Goal: Communication & Community: Ask a question

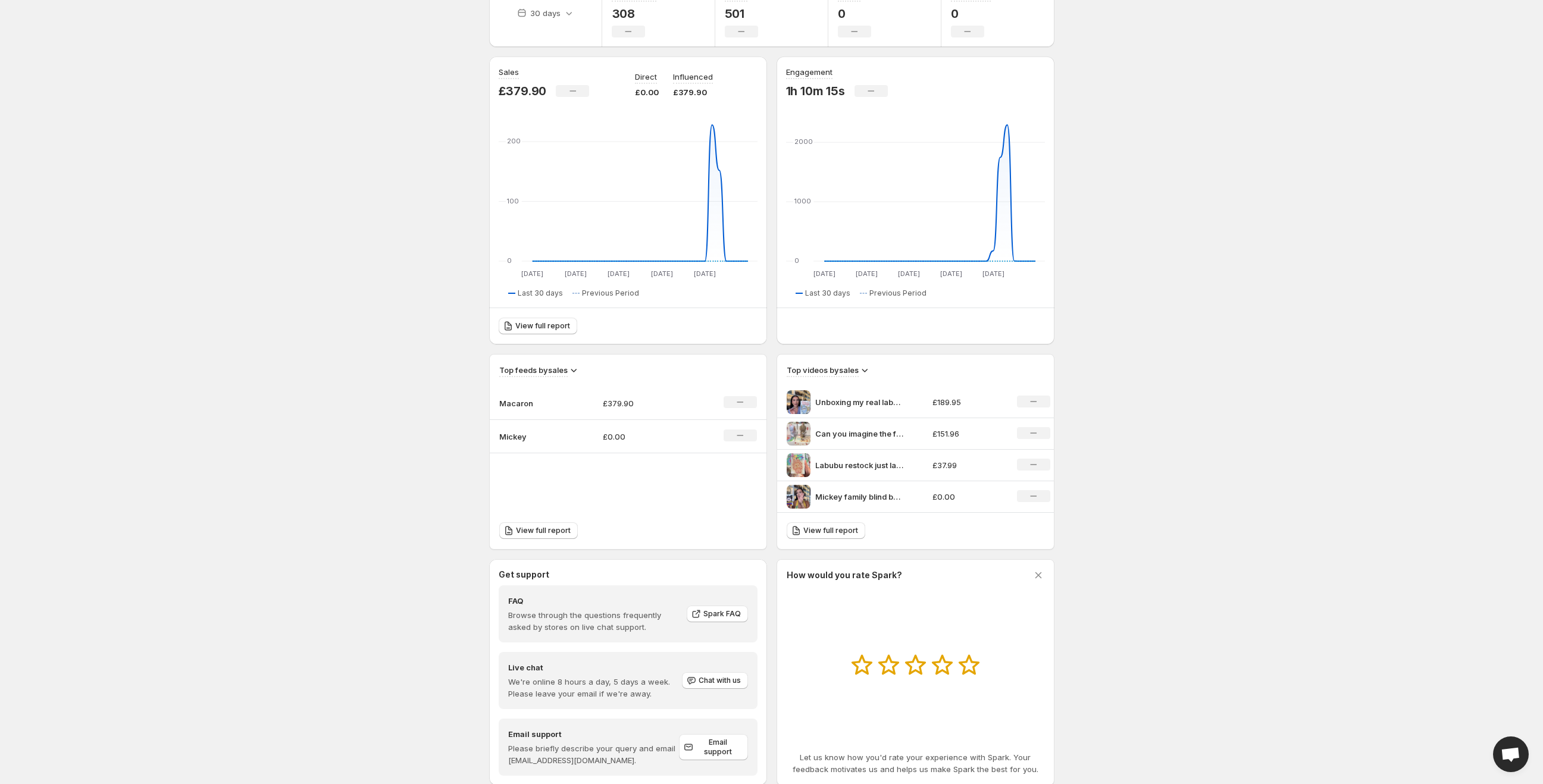
scroll to position [198, 0]
click at [1035, 399] on icon "No change" at bounding box center [1033, 400] width 7 height 10
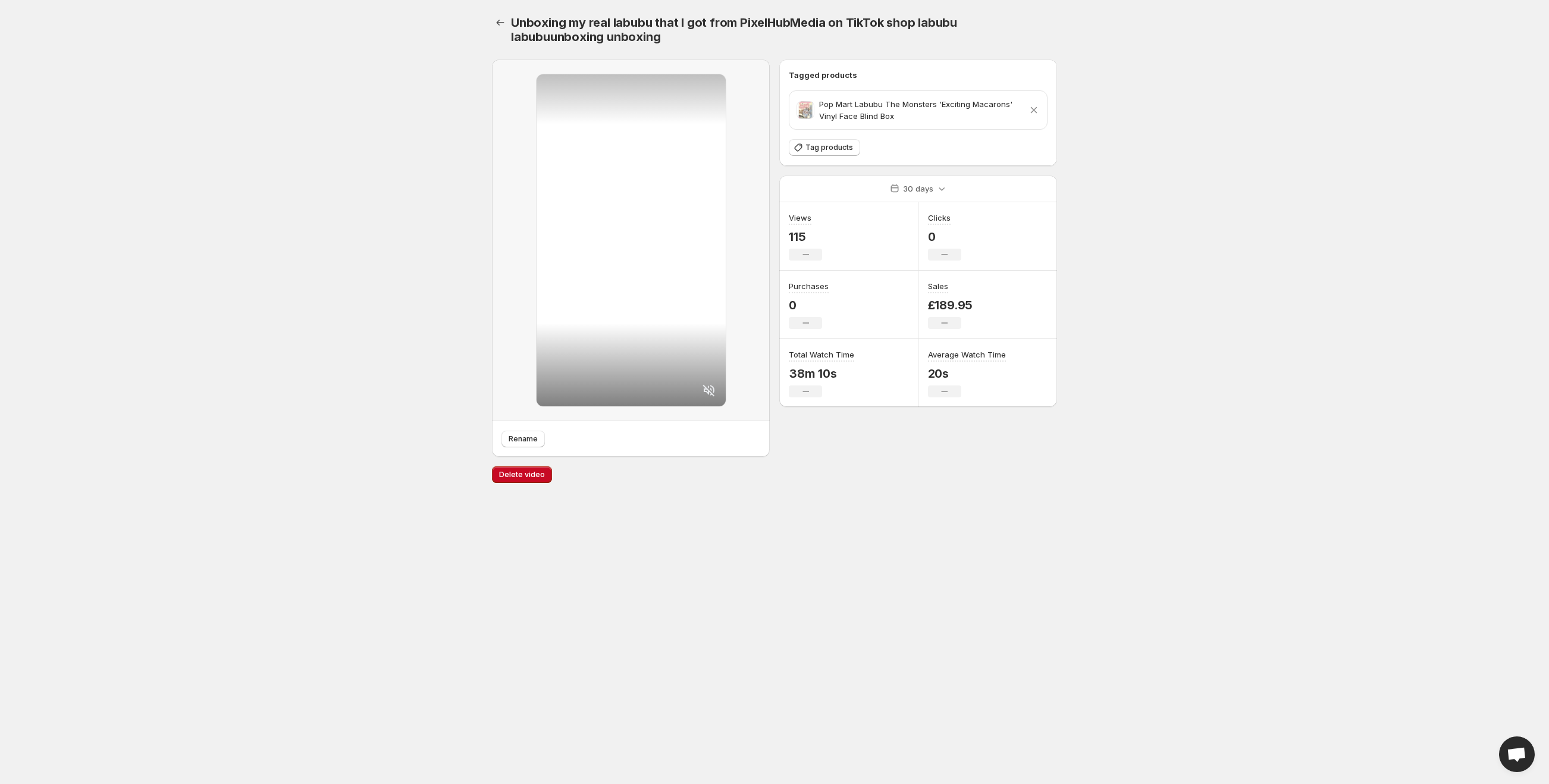
click at [638, 209] on div at bounding box center [631, 241] width 190 height 332
drag, startPoint x: 638, startPoint y: 209, endPoint x: 534, endPoint y: 137, distance: 126.5
click at [533, 142] on div at bounding box center [630, 240] width 278 height 362
click at [508, 23] on button "Settings" at bounding box center [500, 23] width 17 height 17
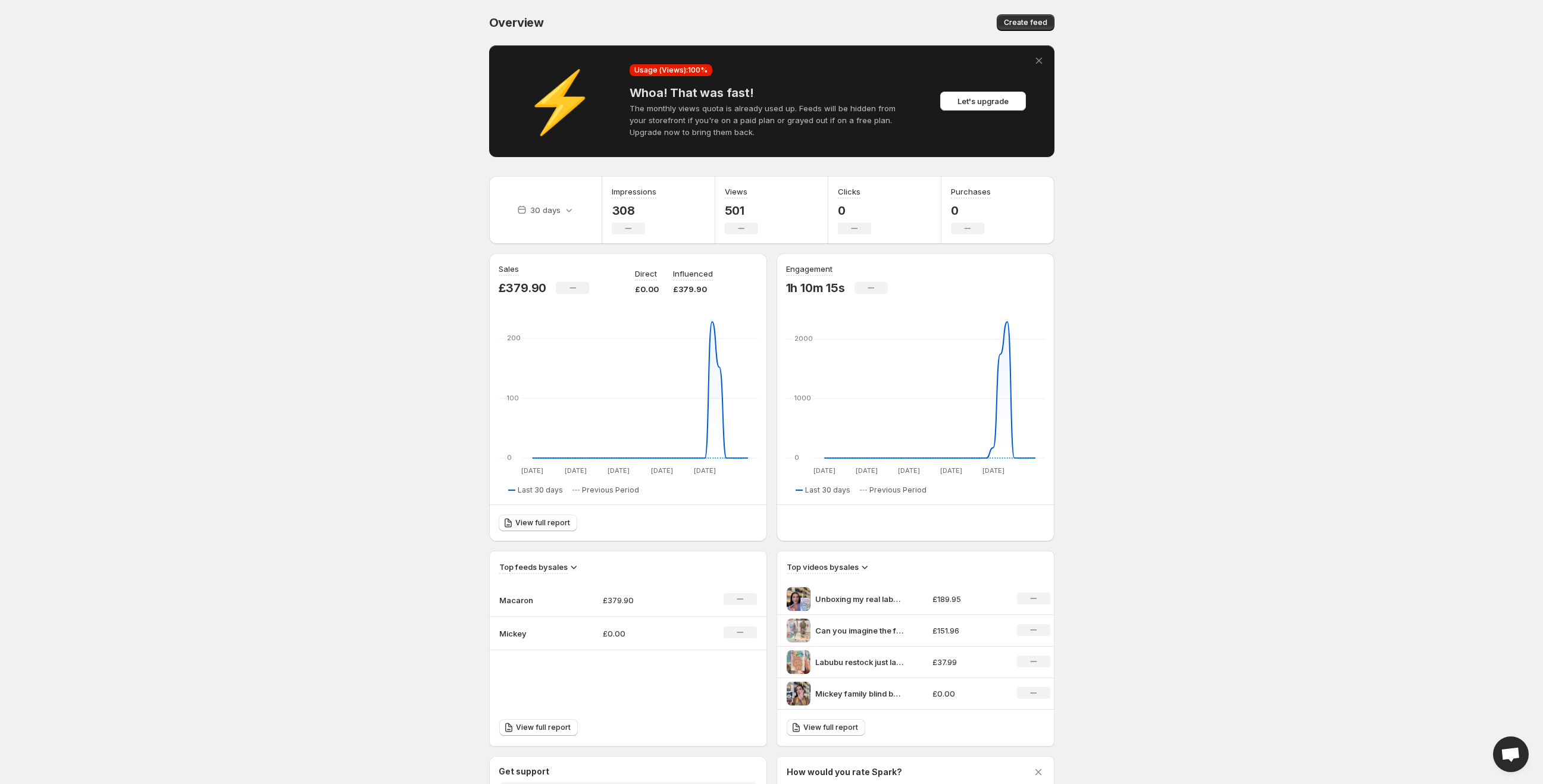
click at [1503, 747] on span "Open chat" at bounding box center [1510, 756] width 20 height 17
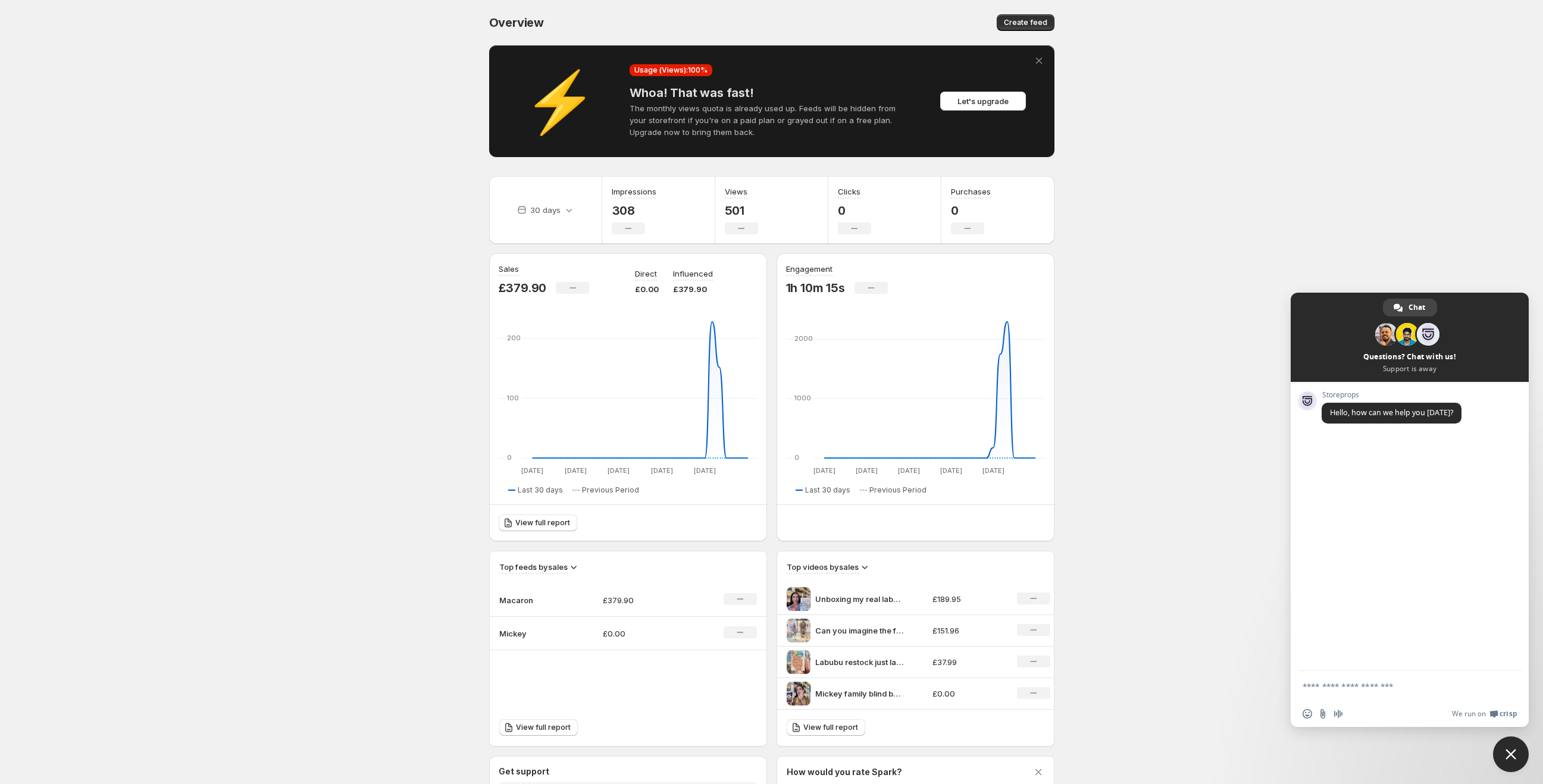
click at [1365, 683] on textarea "Compose your message..." at bounding box center [1398, 686] width 190 height 30
type textarea "**********"
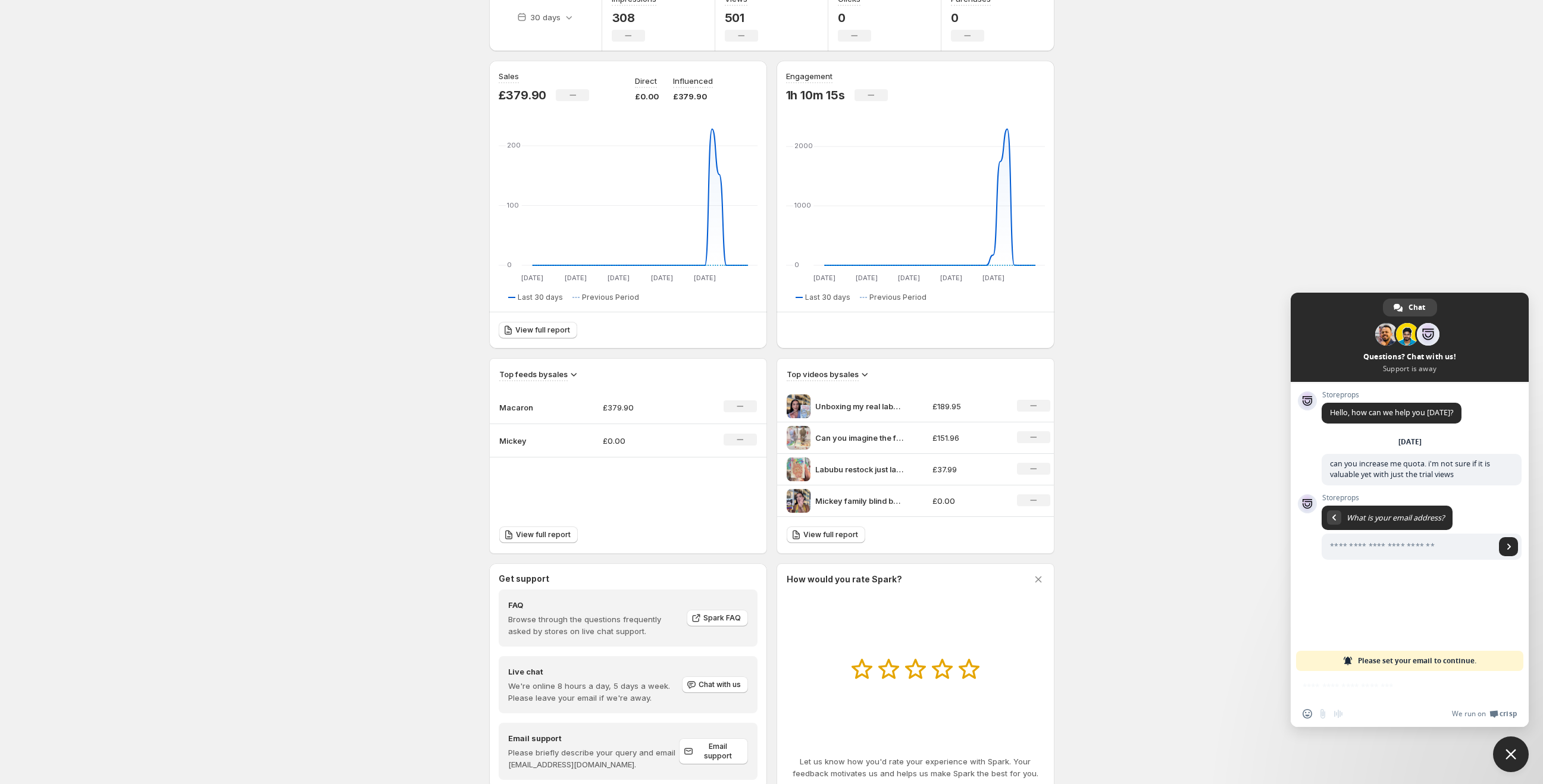
scroll to position [198, 0]
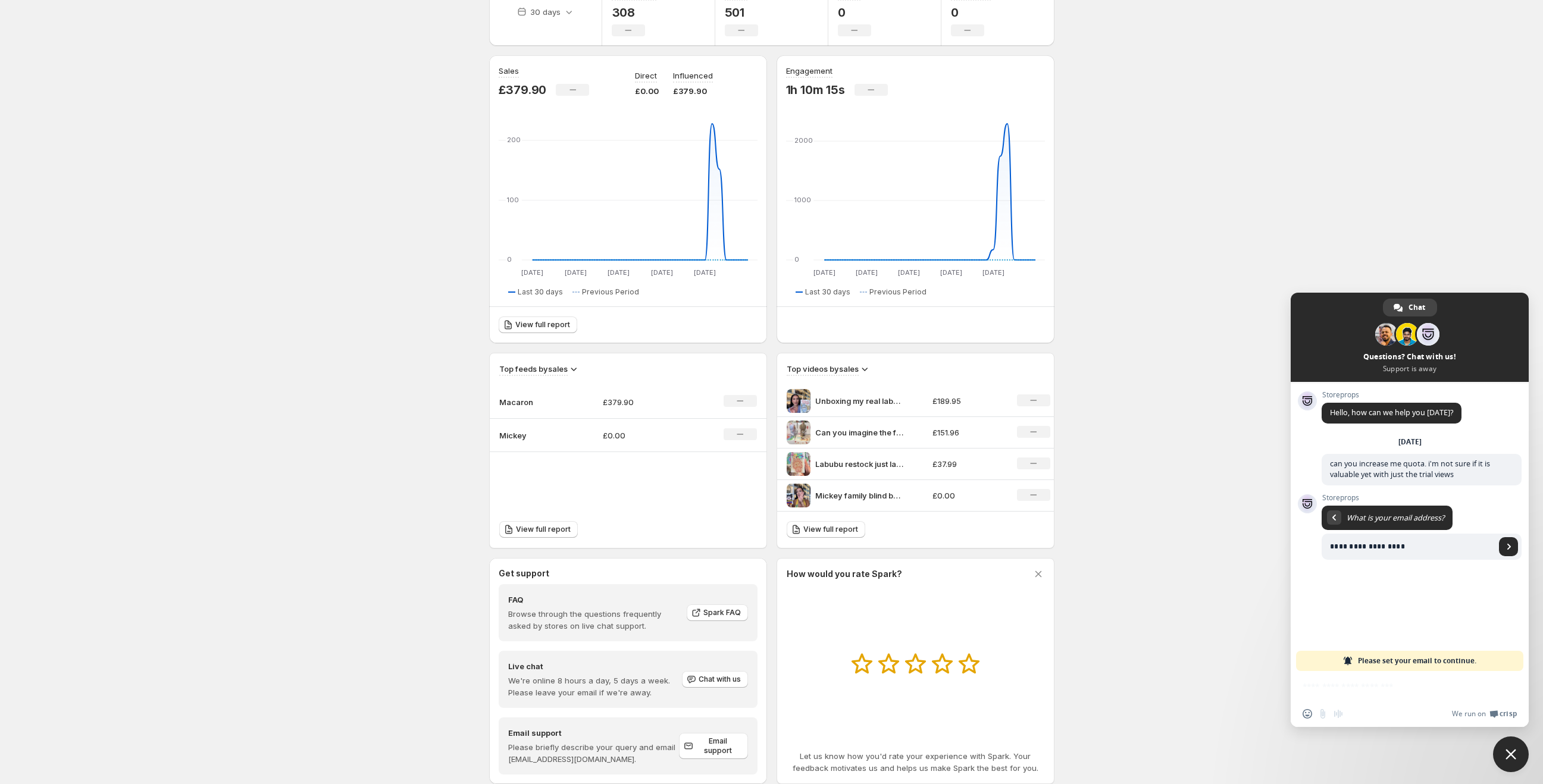
type input "**********"
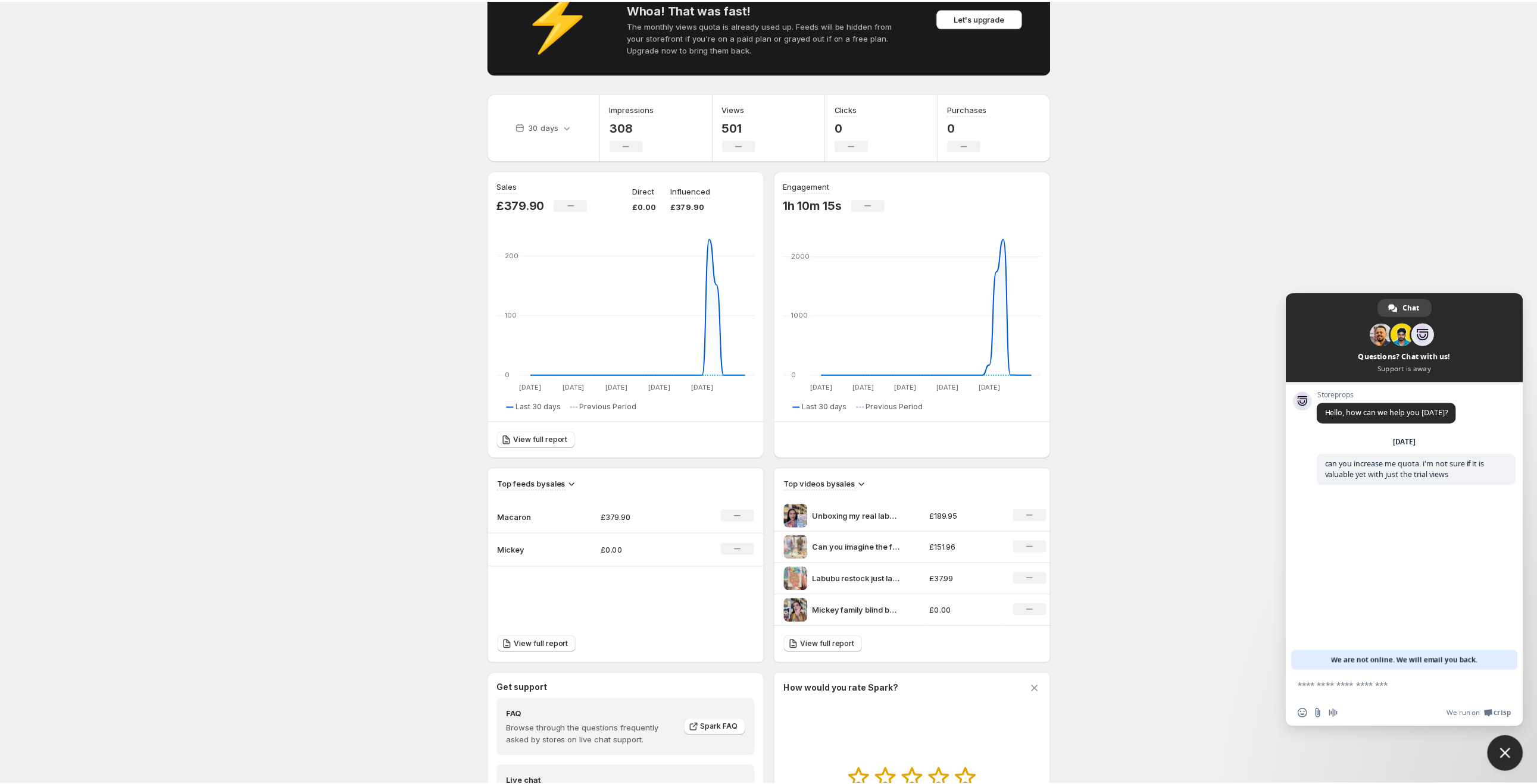
scroll to position [0, 0]
